Goal: Information Seeking & Learning: Check status

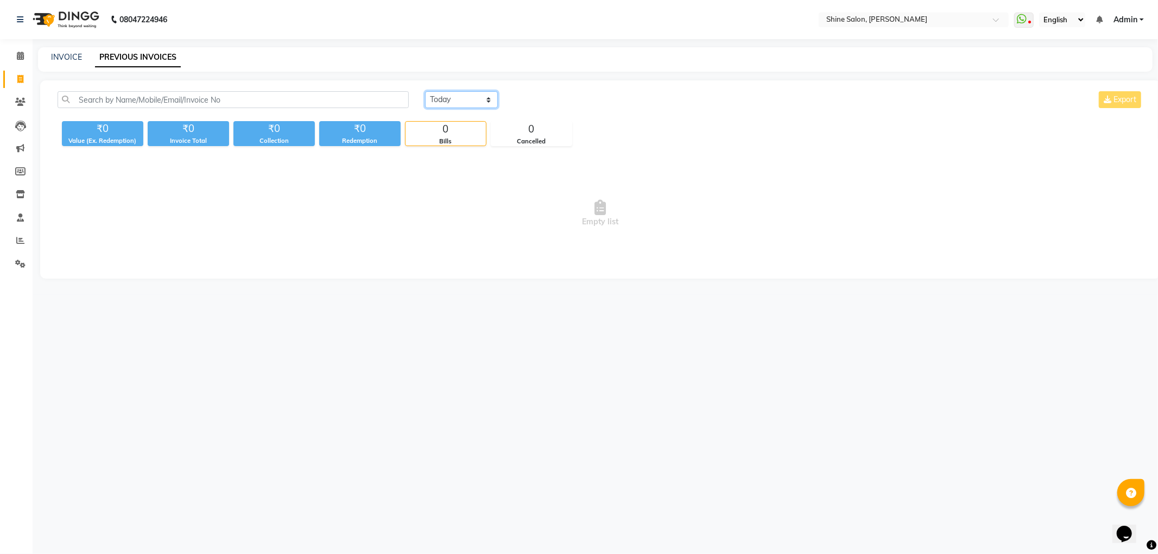
click at [465, 100] on select "[DATE] [DATE] Custom Range" at bounding box center [461, 99] width 73 height 17
select select "range"
click at [425, 91] on select "[DATE] [DATE] Custom Range" at bounding box center [461, 99] width 73 height 17
click at [548, 100] on input "03-10-2025" at bounding box center [550, 99] width 76 height 15
select select "10"
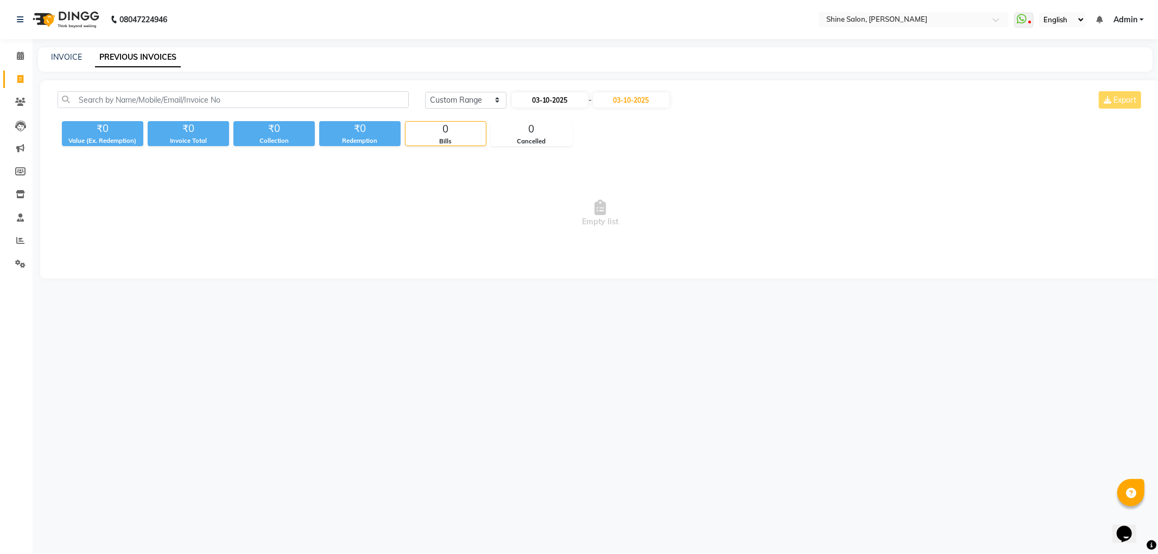
select select "2025"
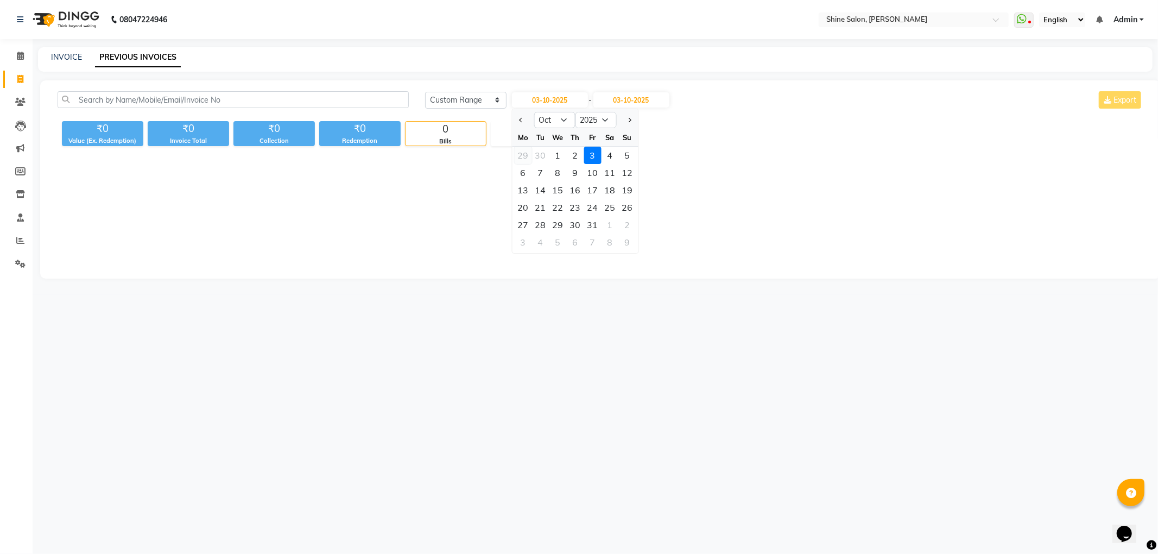
click at [520, 154] on div "29" at bounding box center [522, 155] width 17 height 17
type input "29-09-2025"
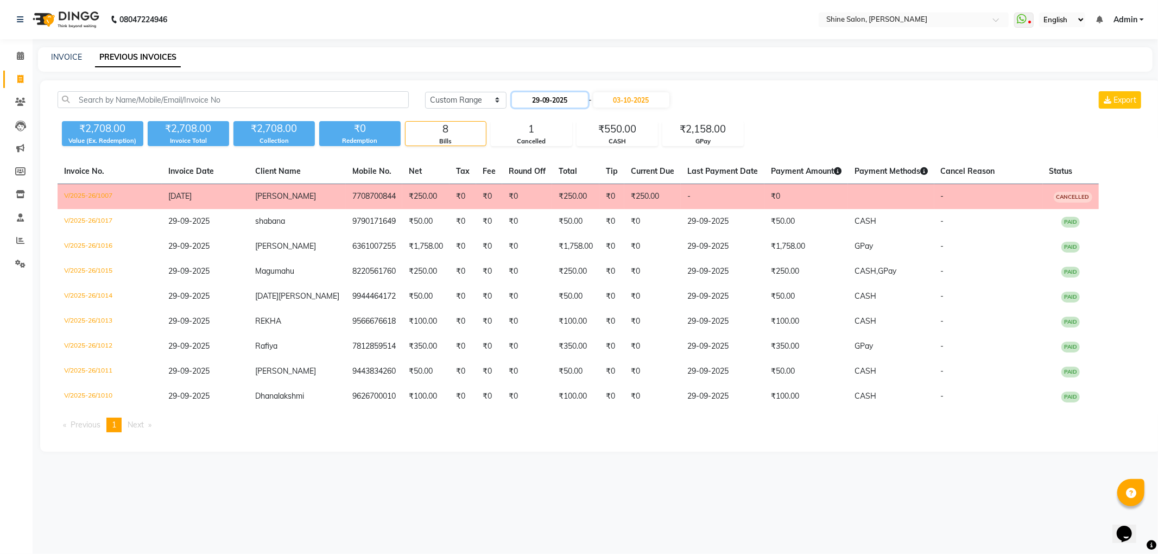
click at [526, 102] on input "29-09-2025" at bounding box center [550, 99] width 76 height 15
select select "9"
select select "2025"
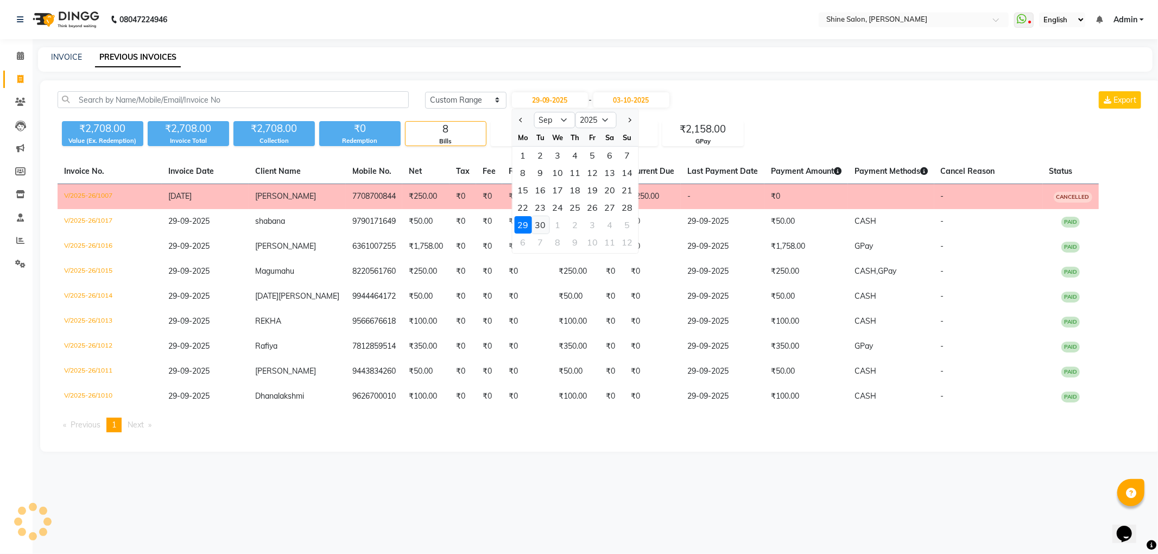
click at [539, 222] on div "30" at bounding box center [539, 224] width 17 height 17
type input "[DATE]"
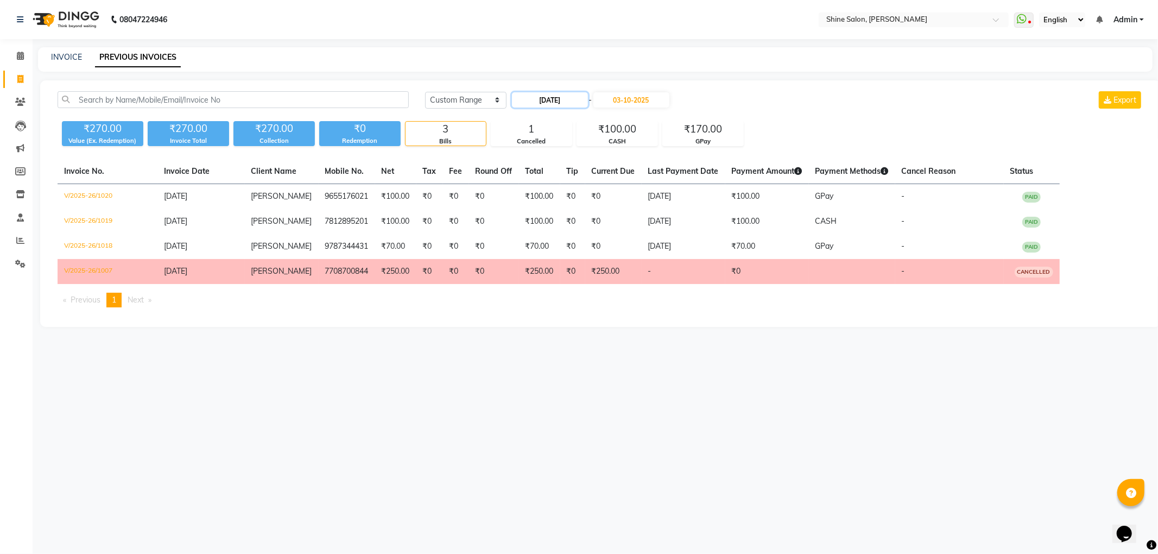
click at [546, 98] on input "[DATE]" at bounding box center [550, 99] width 76 height 15
select select "9"
select select "2025"
click at [541, 224] on div "30" at bounding box center [539, 224] width 17 height 17
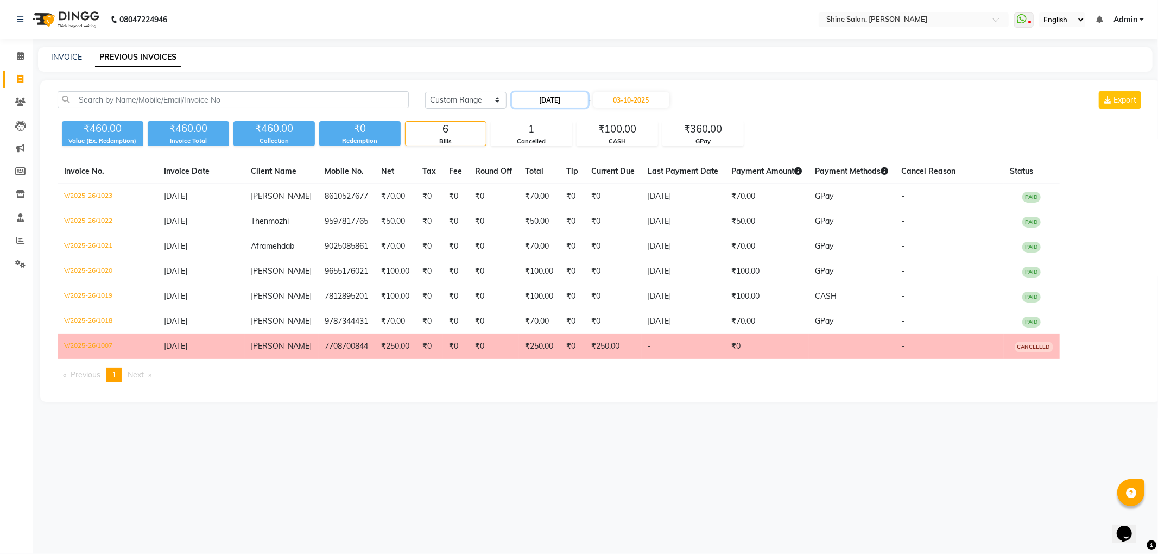
click at [553, 105] on input "[DATE]" at bounding box center [550, 99] width 76 height 15
select select "9"
select select "2025"
click at [553, 223] on div "1" at bounding box center [557, 224] width 17 height 17
type input "01-10-2025"
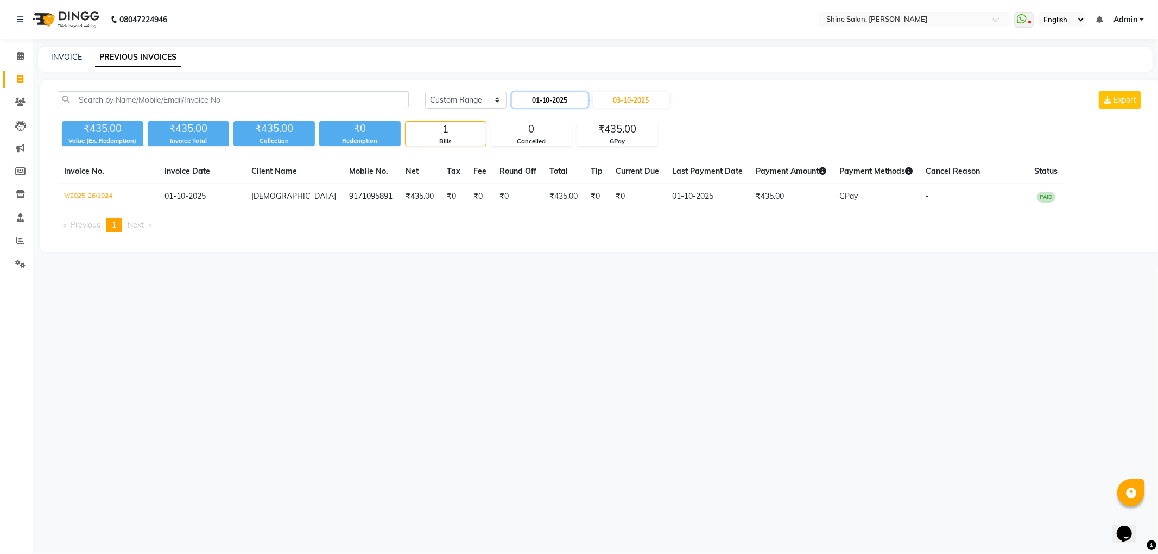
click at [563, 98] on input "01-10-2025" at bounding box center [550, 99] width 76 height 15
select select "10"
select select "2025"
click at [560, 149] on div "1" at bounding box center [557, 155] width 17 height 17
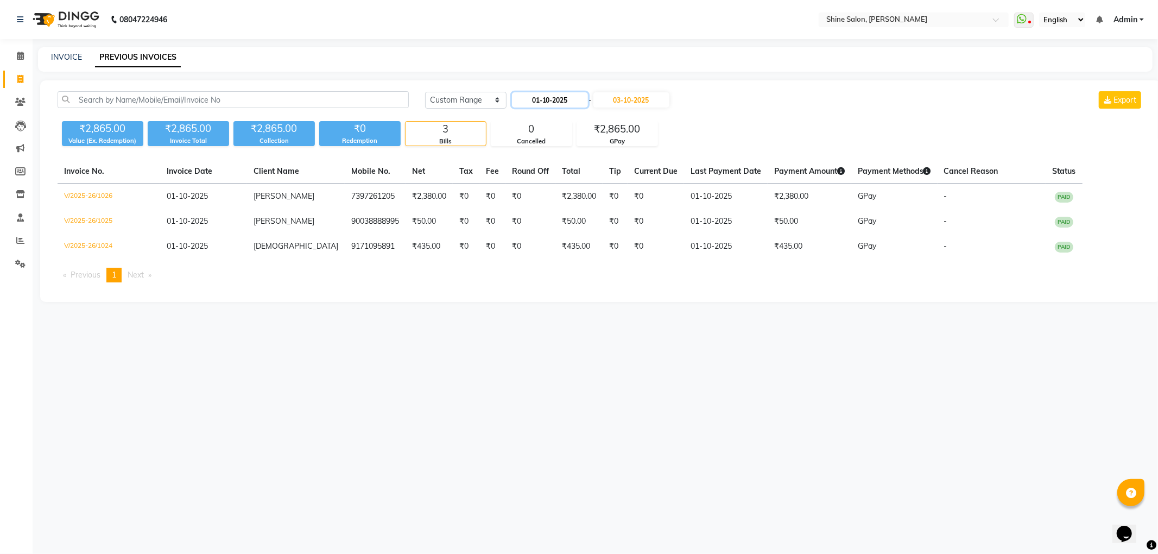
click at [543, 102] on input "01-10-2025" at bounding box center [550, 99] width 76 height 15
select select "10"
select select "2025"
click at [559, 157] on div "1" at bounding box center [557, 155] width 17 height 17
click at [545, 98] on input "01-10-2025" at bounding box center [550, 99] width 76 height 15
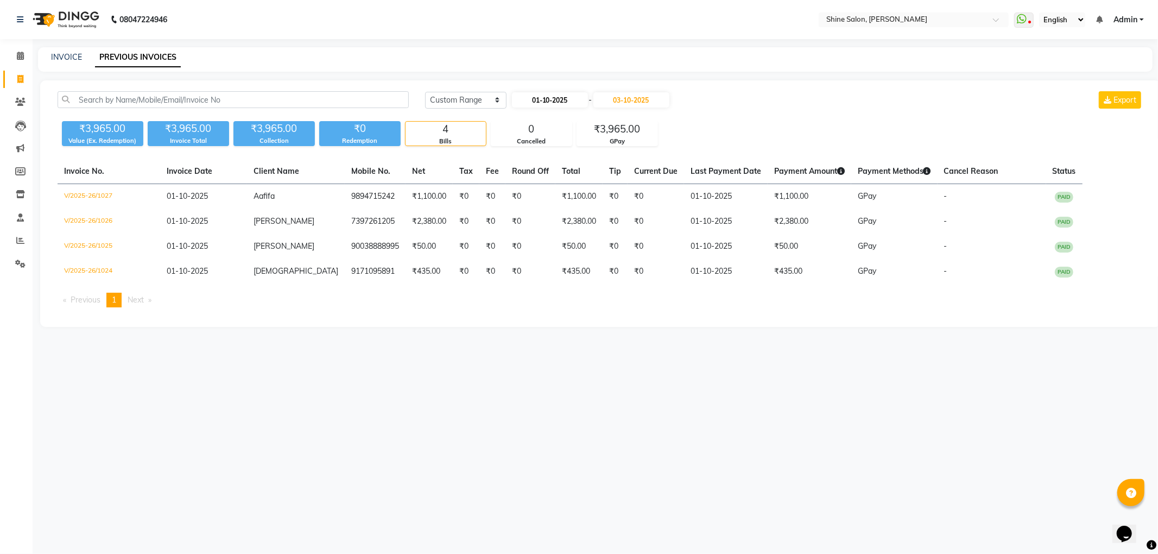
select select "10"
select select "2025"
click at [555, 153] on div "1" at bounding box center [557, 155] width 17 height 17
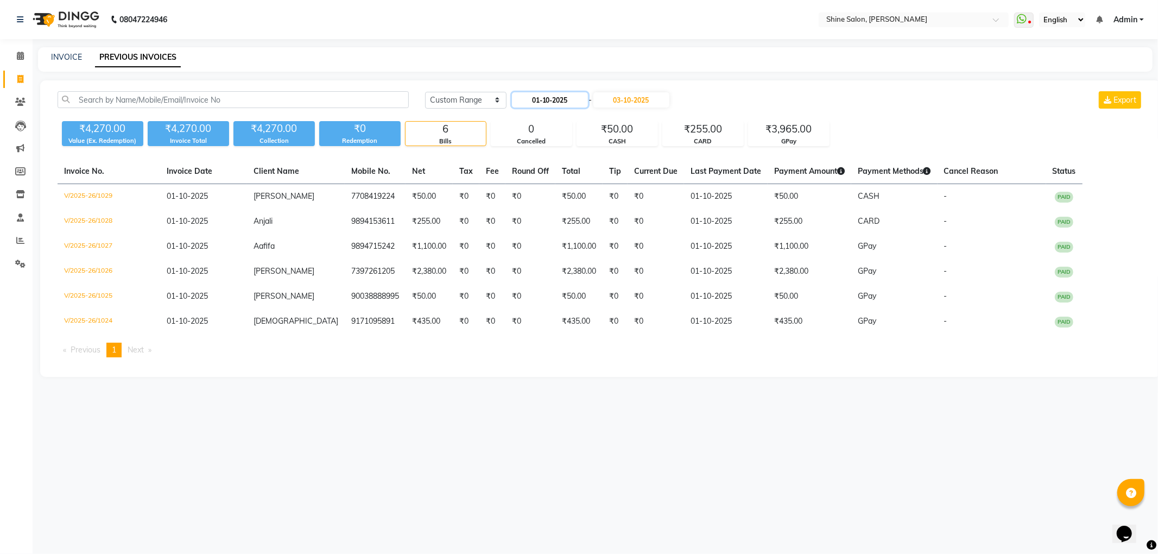
click at [546, 96] on input "01-10-2025" at bounding box center [550, 99] width 76 height 15
select select "10"
select select "2025"
click at [559, 155] on div "1" at bounding box center [557, 155] width 17 height 17
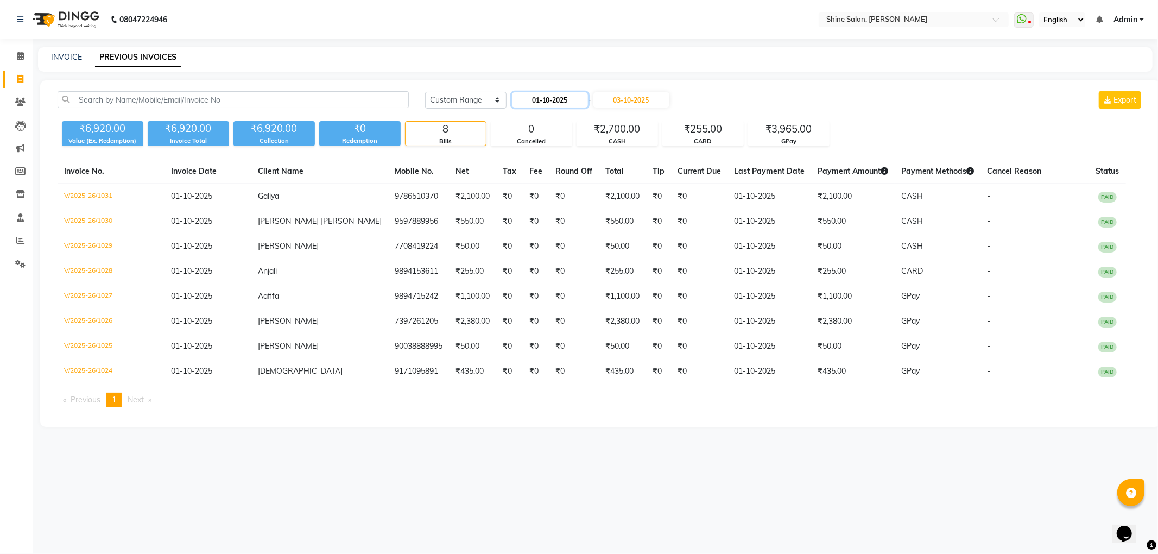
click at [550, 101] on input "01-10-2025" at bounding box center [550, 99] width 76 height 15
select select "10"
select select "2025"
click at [556, 153] on div "1" at bounding box center [557, 155] width 17 height 17
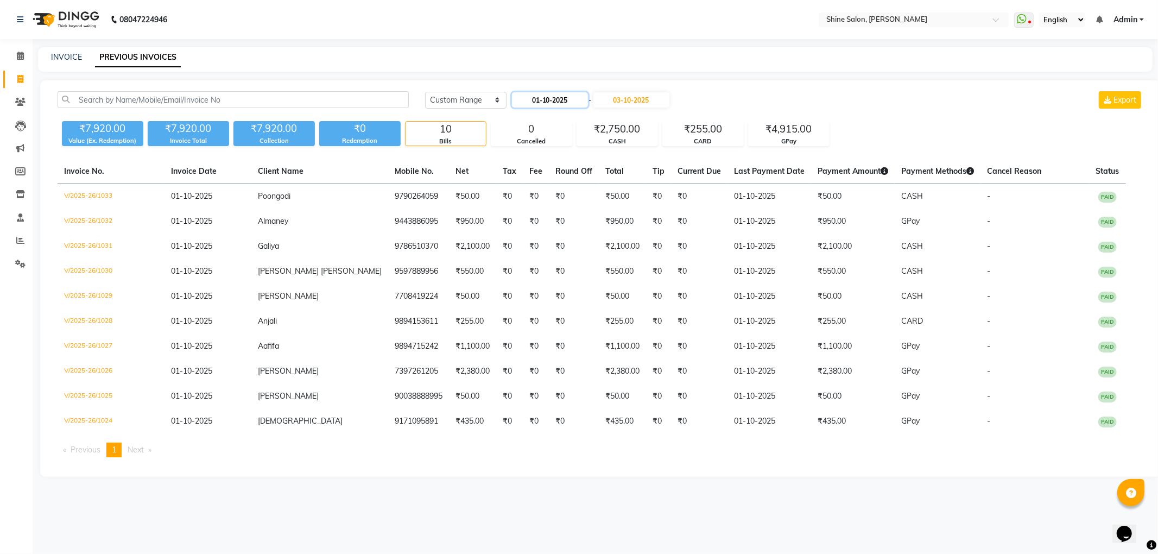
click at [558, 99] on input "01-10-2025" at bounding box center [550, 99] width 76 height 15
select select "10"
select select "2025"
click at [580, 157] on div "2" at bounding box center [574, 155] width 17 height 17
type input "02-10-2025"
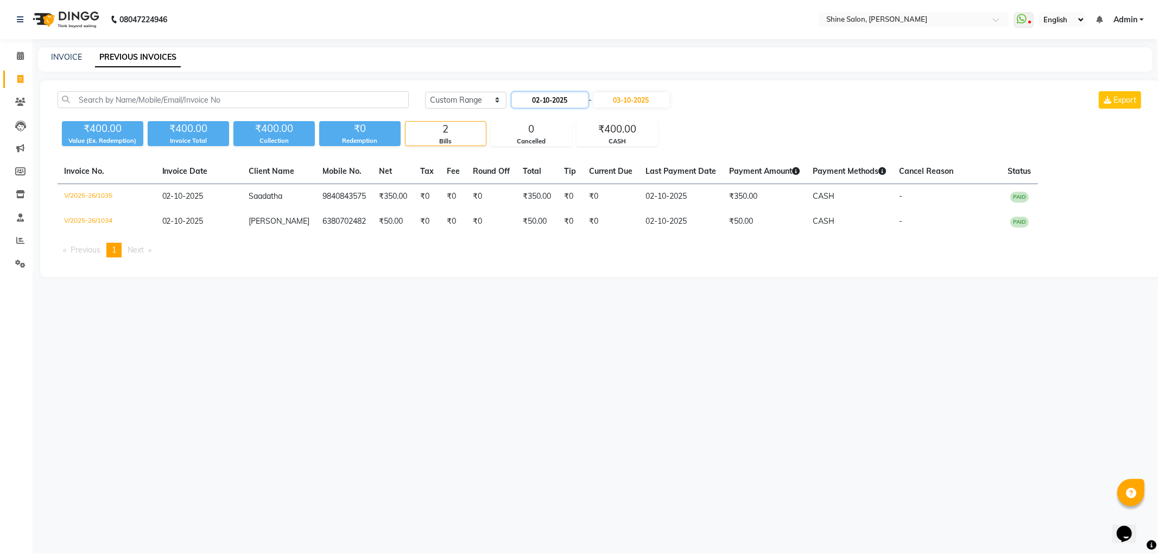
click at [543, 103] on input "02-10-2025" at bounding box center [550, 99] width 76 height 15
select select "10"
select select "2025"
click at [574, 157] on div "2" at bounding box center [574, 155] width 17 height 17
click at [583, 98] on input "02-10-2025" at bounding box center [550, 99] width 76 height 15
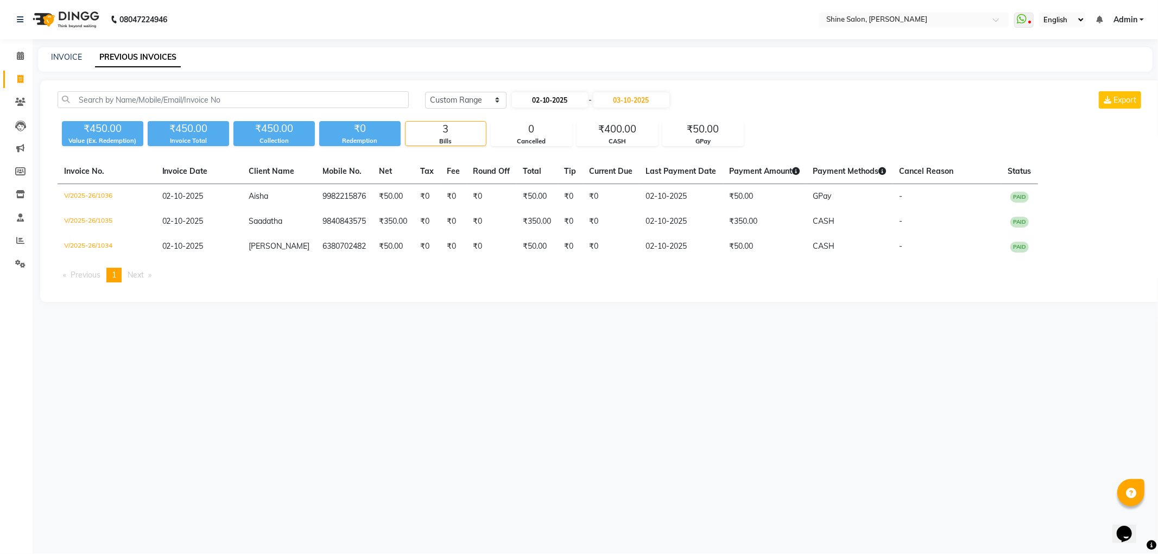
select select "10"
select select "2025"
click at [576, 152] on div "2" at bounding box center [574, 155] width 17 height 17
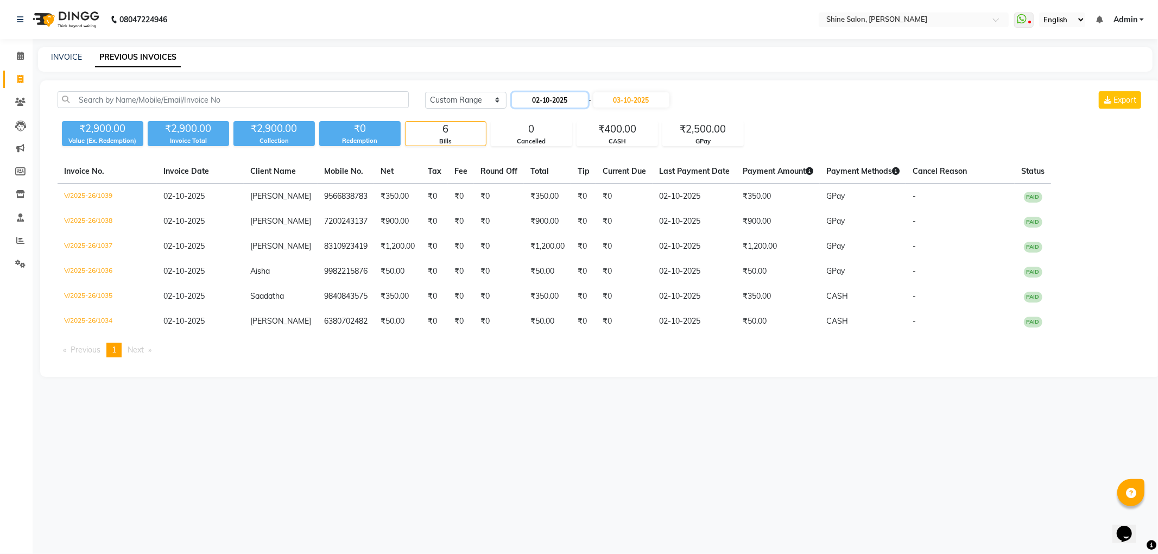
click at [549, 94] on input "02-10-2025" at bounding box center [550, 99] width 76 height 15
select select "10"
select select "2025"
click at [576, 155] on div "2" at bounding box center [574, 155] width 17 height 17
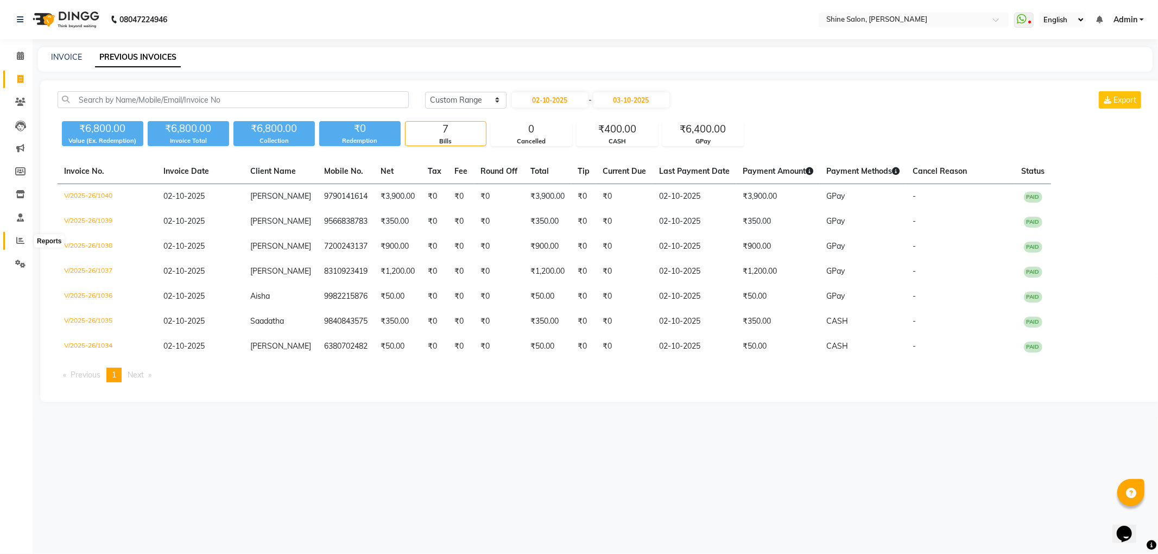
click at [24, 237] on span at bounding box center [20, 241] width 19 height 12
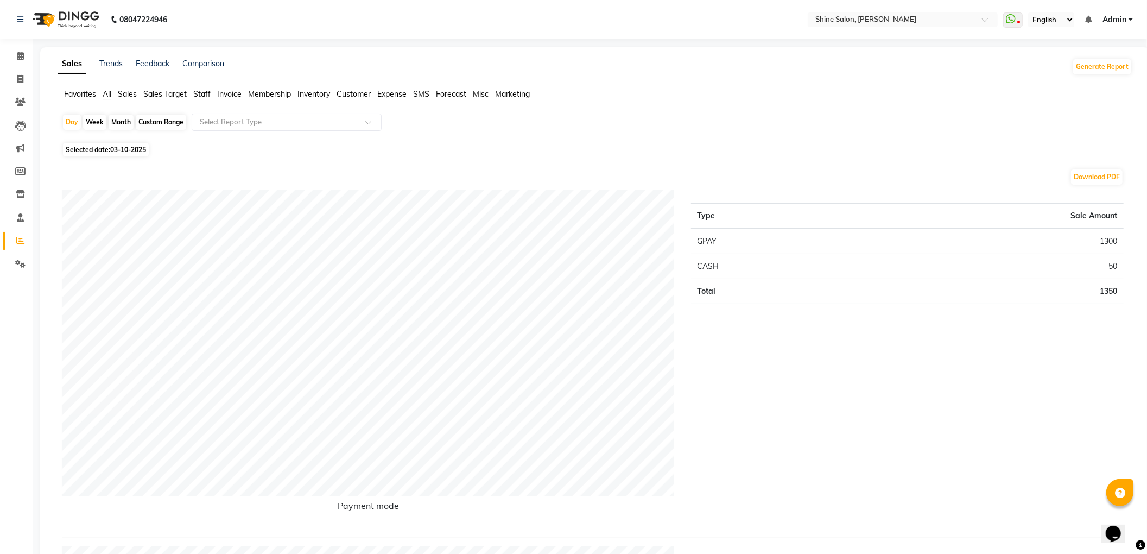
click at [124, 125] on div "Month" at bounding box center [121, 122] width 25 height 15
select select "10"
select select "2025"
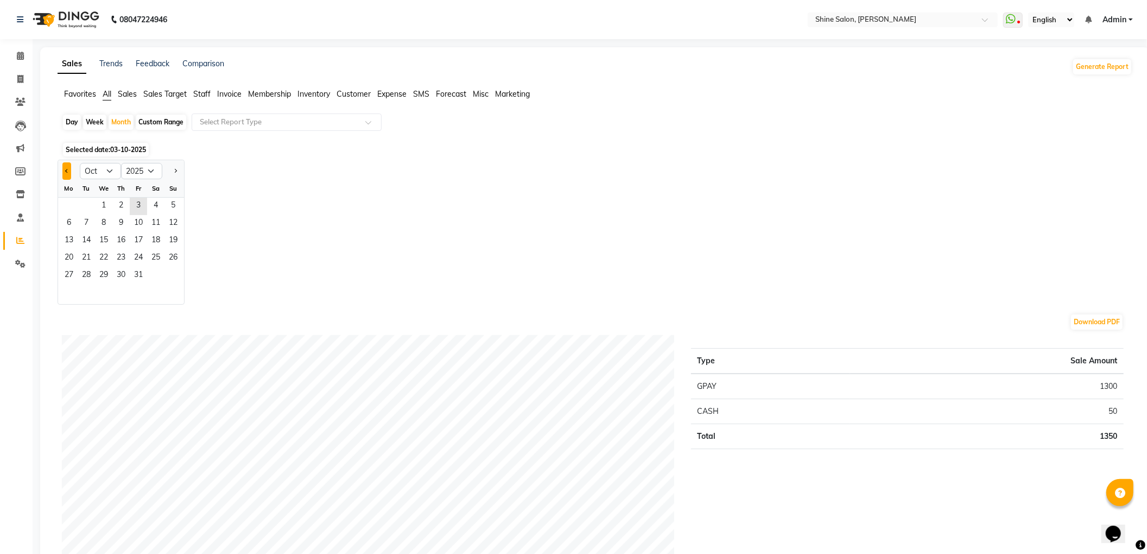
click at [68, 165] on button "Previous month" at bounding box center [66, 170] width 9 height 17
select select "9"
click at [67, 202] on span "1" at bounding box center [68, 206] width 17 height 17
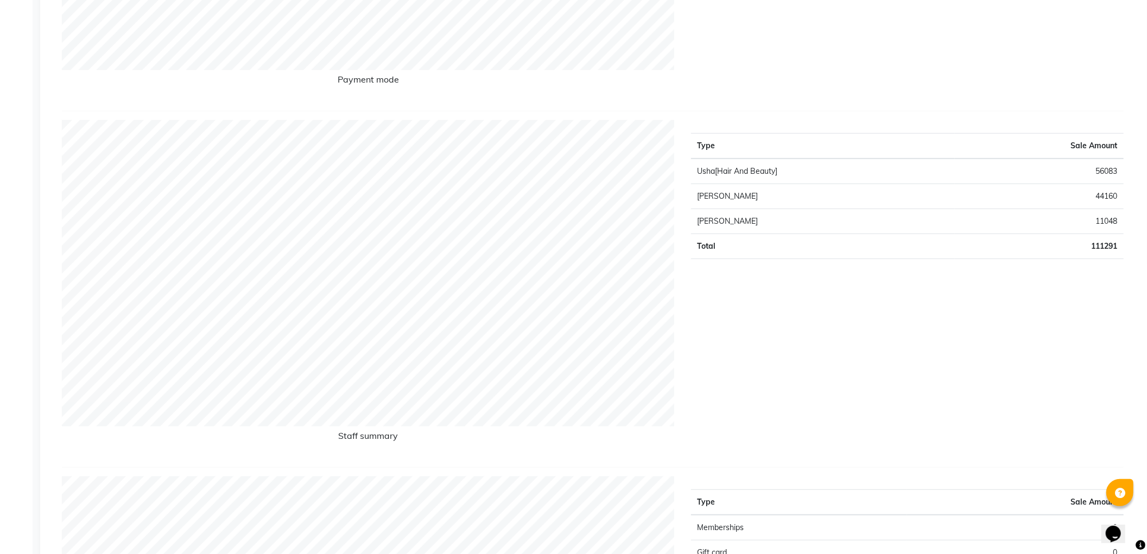
scroll to position [217, 0]
